Goal: Transaction & Acquisition: Purchase product/service

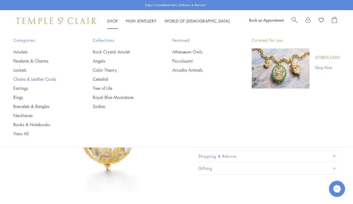
click at [50, 78] on link "Chains & Leather Cords" at bounding box center [42, 79] width 58 height 6
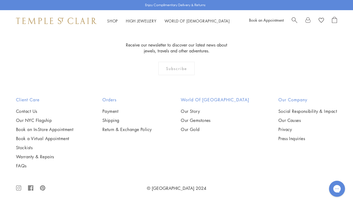
scroll to position [725, 0]
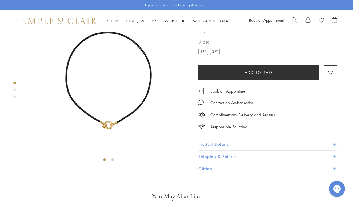
click at [215, 55] on label "32"" at bounding box center [215, 51] width 10 height 7
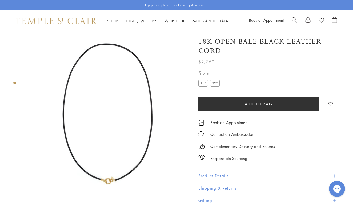
click at [108, 170] on img at bounding box center [109, 113] width 164 height 164
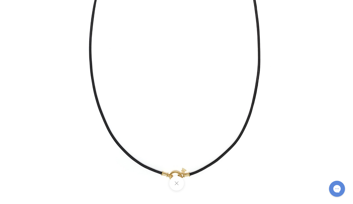
click at [223, 157] on img at bounding box center [177, 47] width 312 height 312
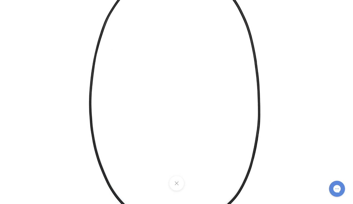
click at [321, 46] on img at bounding box center [177, 102] width 312 height 312
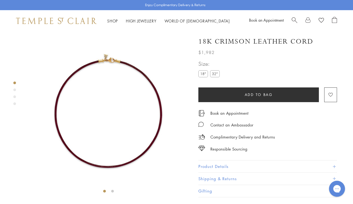
scroll to position [31, 0]
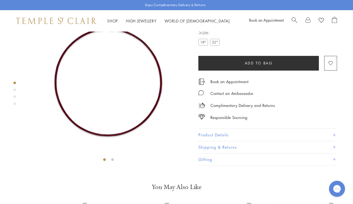
click at [160, 98] on img at bounding box center [109, 82] width 164 height 164
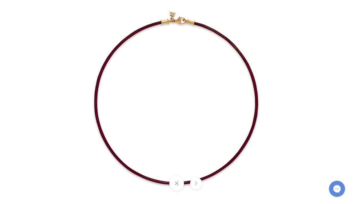
click at [125, 39] on img at bounding box center [177, 102] width 250 height 250
